Goal: Navigation & Orientation: Find specific page/section

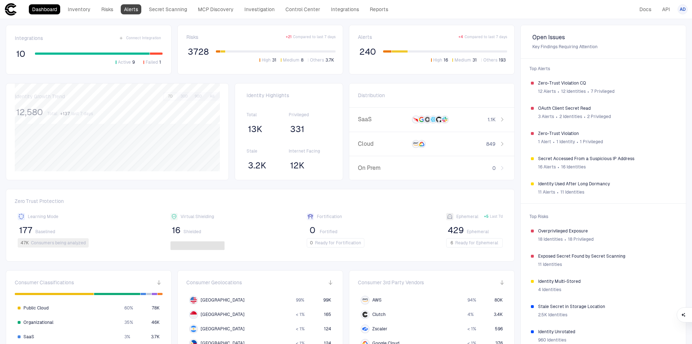
click at [127, 9] on link "Alerts" at bounding box center [131, 9] width 21 height 10
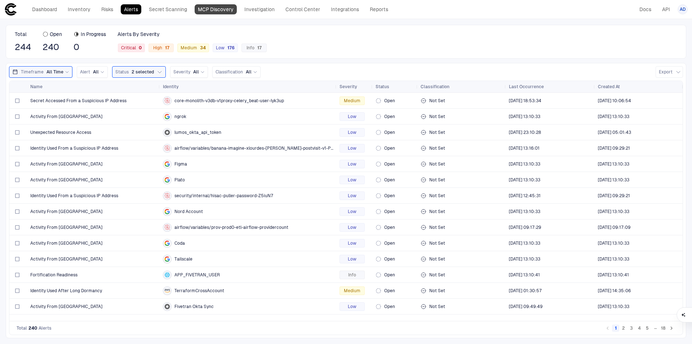
click at [222, 11] on link "MCP Discovery" at bounding box center [216, 9] width 42 height 10
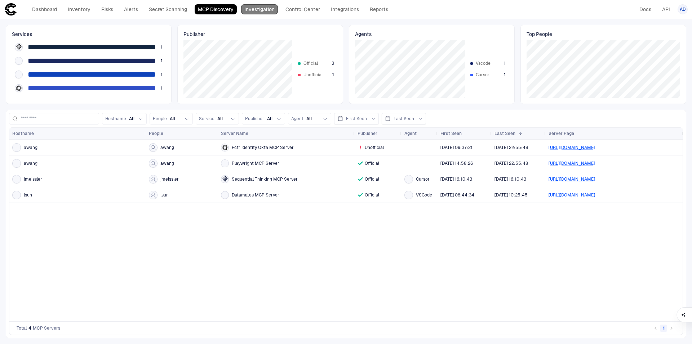
click at [260, 11] on link "Investigation" at bounding box center [259, 9] width 37 height 10
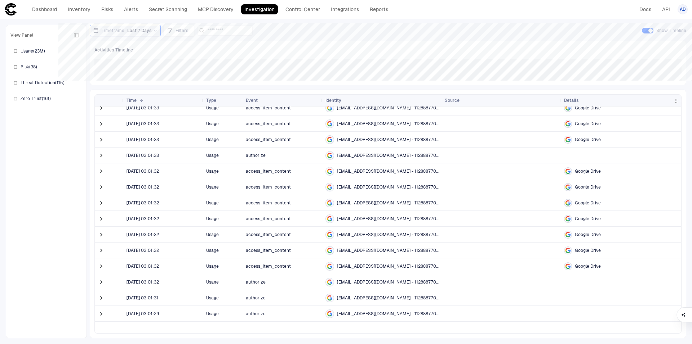
scroll to position [283, 0]
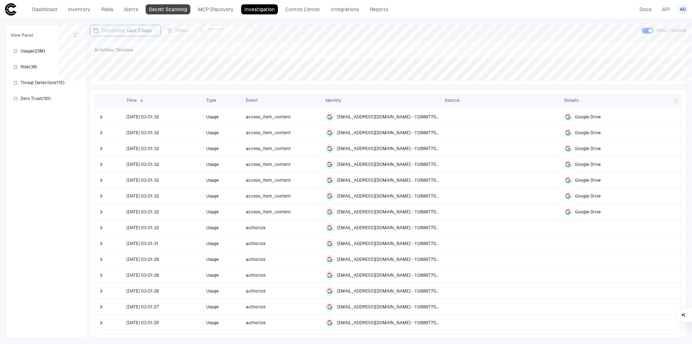
click at [175, 7] on link "Secret Scanning" at bounding box center [168, 9] width 45 height 10
